Goal: Information Seeking & Learning: Learn about a topic

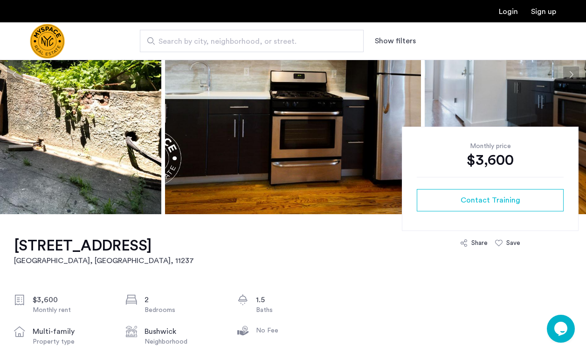
scroll to position [142, 0]
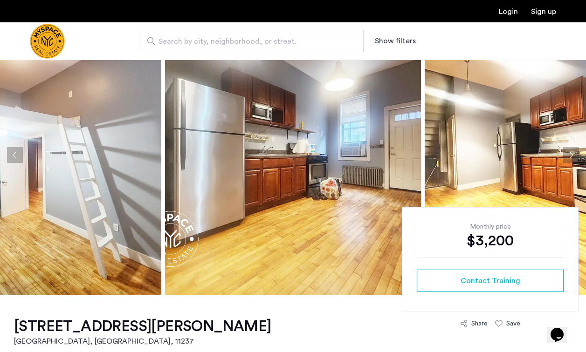
scroll to position [45, 0]
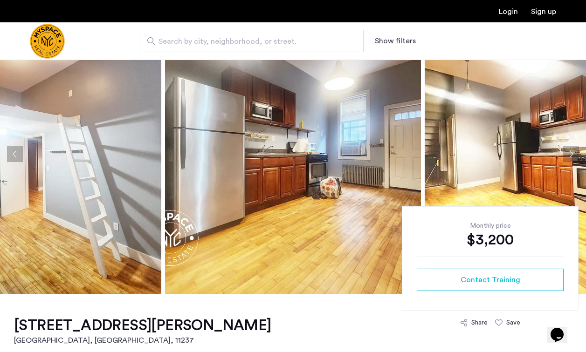
click at [330, 119] on img at bounding box center [293, 154] width 256 height 280
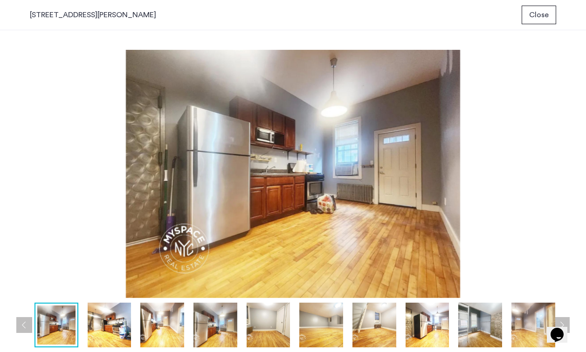
scroll to position [0, 0]
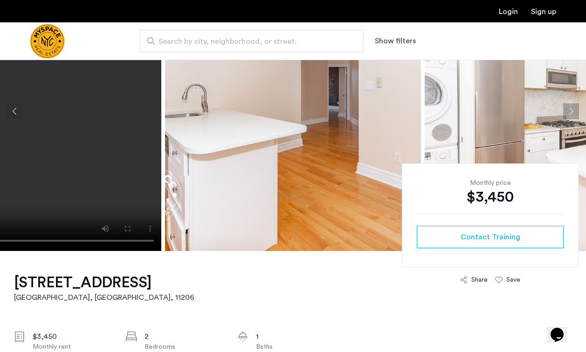
scroll to position [82, 0]
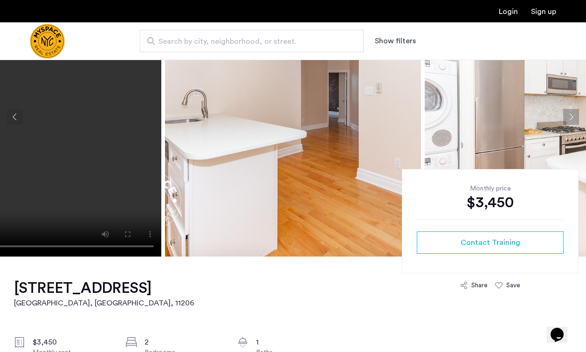
click at [315, 174] on img at bounding box center [293, 117] width 256 height 280
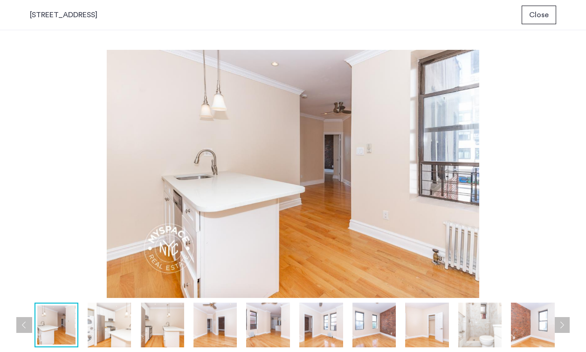
click at [115, 330] on img at bounding box center [110, 325] width 44 height 45
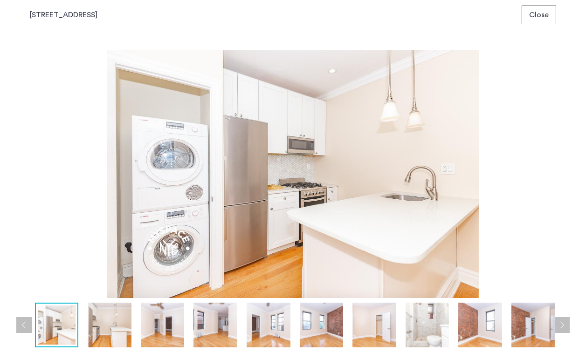
click at [121, 328] on img at bounding box center [110, 325] width 44 height 45
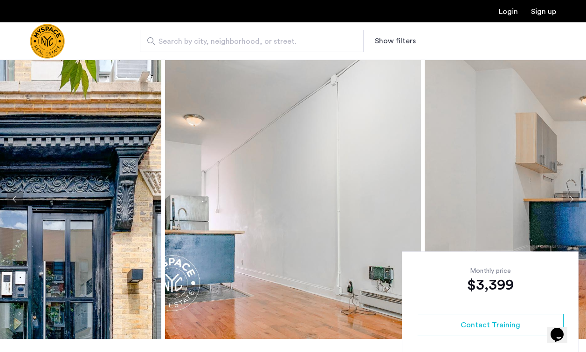
click at [304, 213] on img at bounding box center [293, 200] width 256 height 280
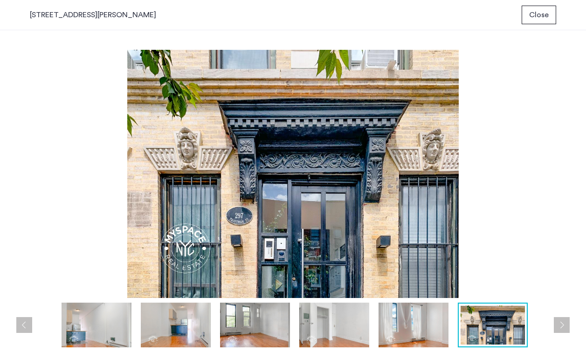
click at [535, 202] on img at bounding box center [293, 174] width 526 height 248
click at [532, 15] on span "Close" at bounding box center [539, 14] width 20 height 11
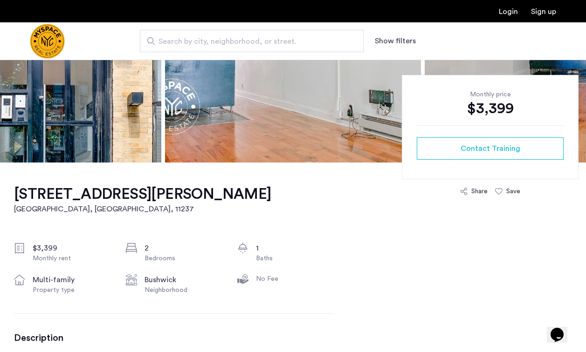
scroll to position [129, 0]
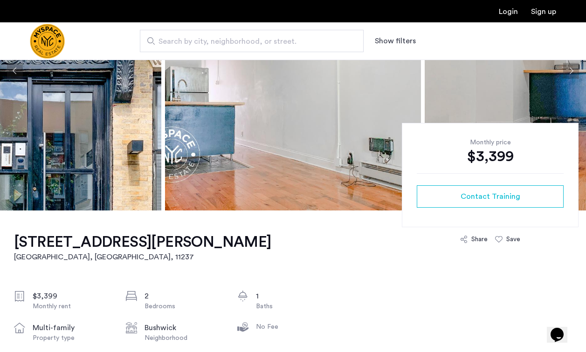
click at [302, 137] on img at bounding box center [293, 71] width 256 height 280
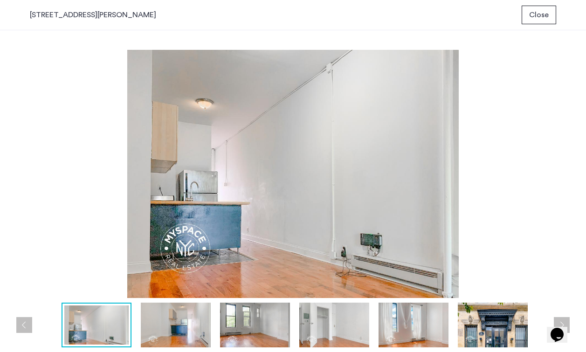
scroll to position [0, 0]
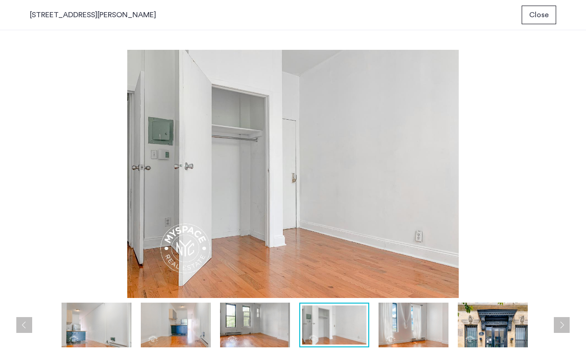
click at [538, 19] on span "Close" at bounding box center [539, 14] width 20 height 11
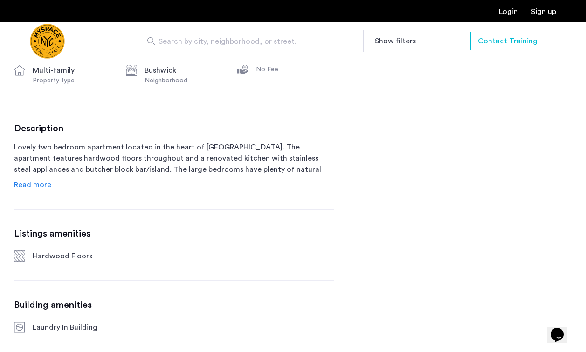
scroll to position [388, 0]
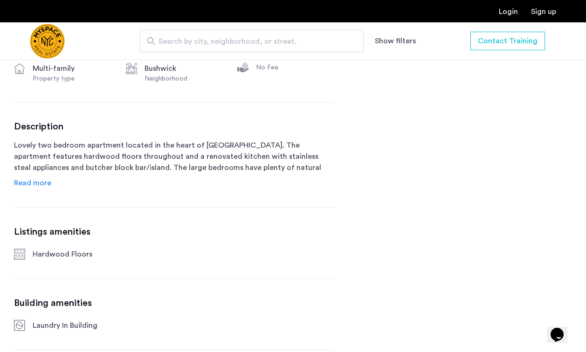
click at [45, 181] on span "Read more" at bounding box center [32, 182] width 37 height 7
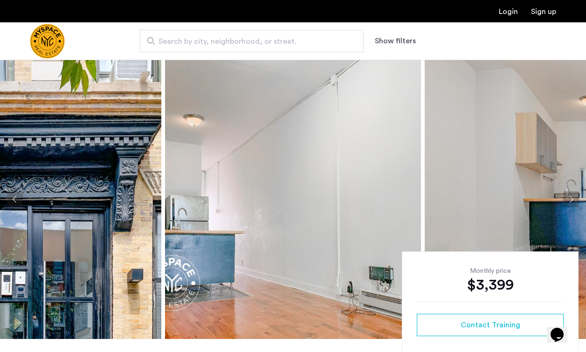
scroll to position [0, 0]
